Goal: Entertainment & Leisure: Consume media (video, audio)

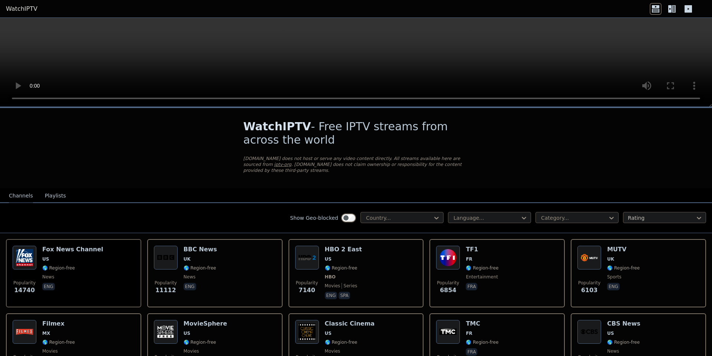
scroll to position [74, 0]
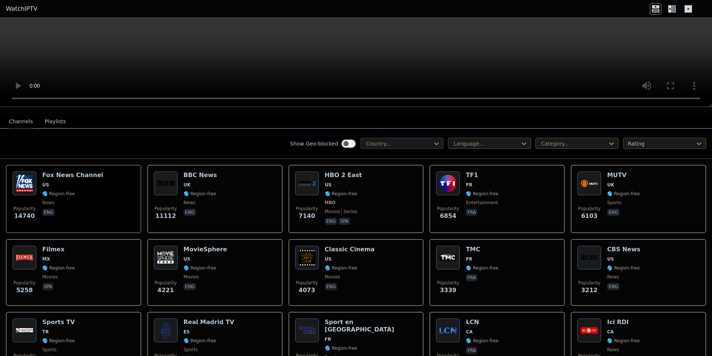
click at [410, 140] on div at bounding box center [398, 143] width 67 height 7
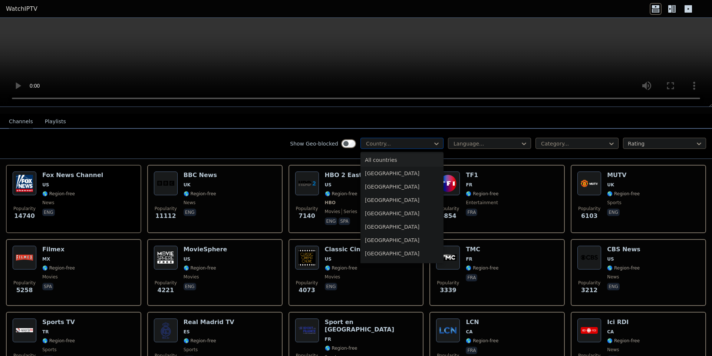
click at [419, 140] on div at bounding box center [398, 143] width 67 height 7
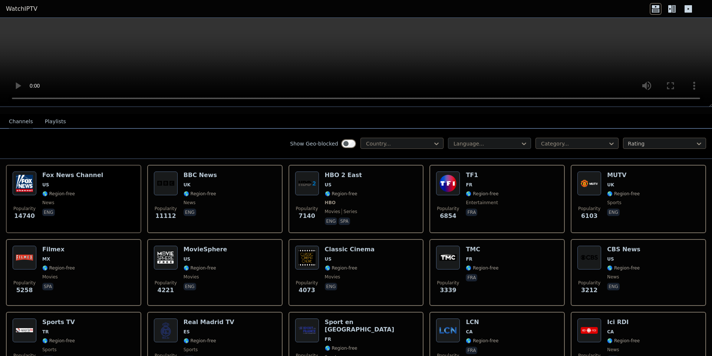
click at [476, 140] on div at bounding box center [486, 143] width 67 height 7
click at [541, 140] on div at bounding box center [573, 143] width 67 height 7
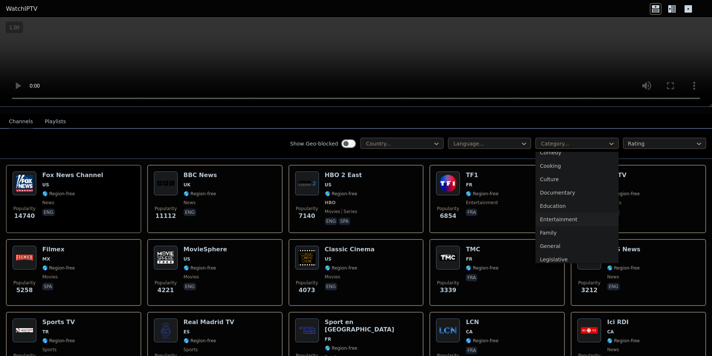
click at [571, 212] on div "Entertainment" at bounding box center [576, 218] width 83 height 13
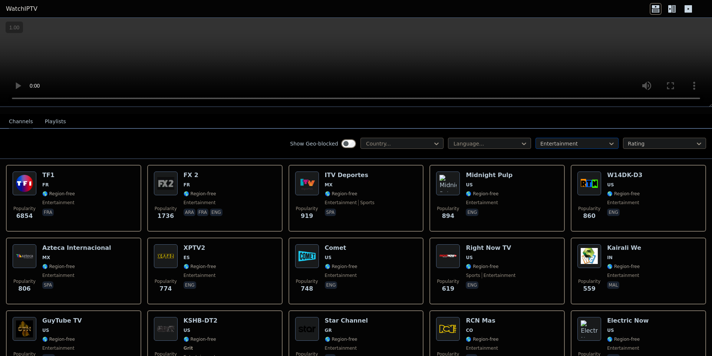
click at [555, 142] on div "Entertainment" at bounding box center [576, 143] width 83 height 11
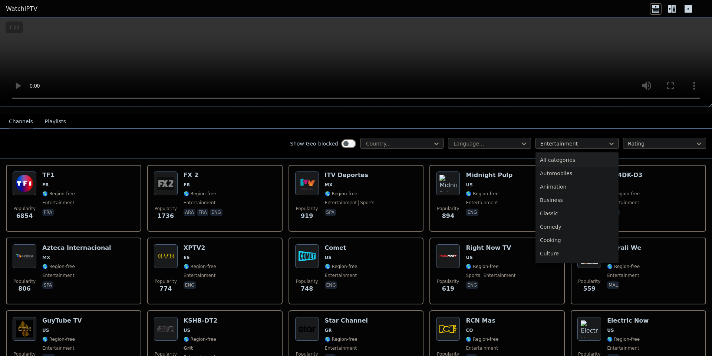
click at [573, 154] on div "All categories" at bounding box center [576, 159] width 83 height 13
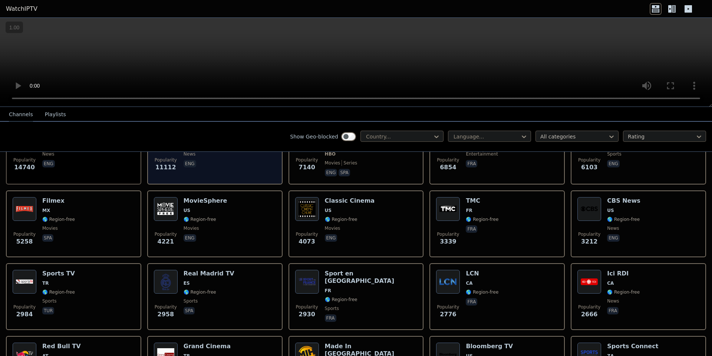
scroll to position [148, 0]
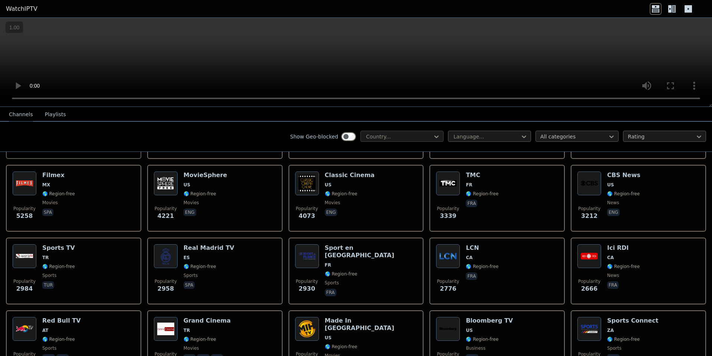
click at [389, 134] on div at bounding box center [398, 136] width 67 height 7
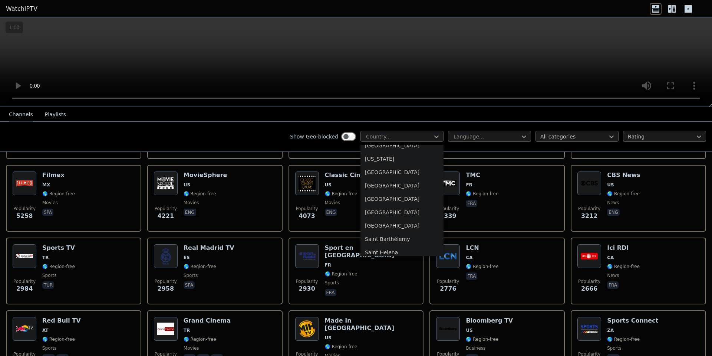
scroll to position [2002, 0]
click at [380, 171] on div "[GEOGRAPHIC_DATA]" at bounding box center [401, 173] width 83 height 13
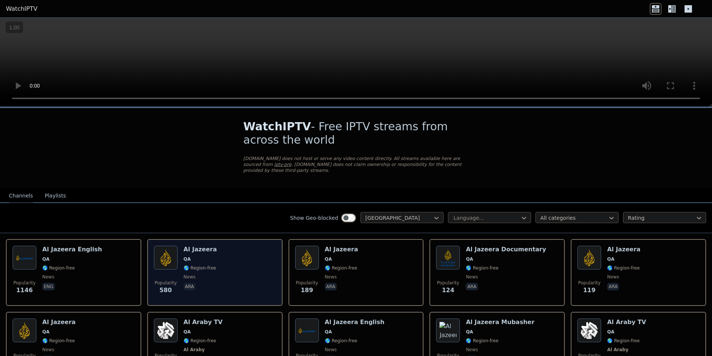
click at [217, 245] on div "Popularity 580 Al Jazeera QA 🌎 Region-free news ara" at bounding box center [215, 271] width 122 height 53
